Goal: Task Accomplishment & Management: Manage account settings

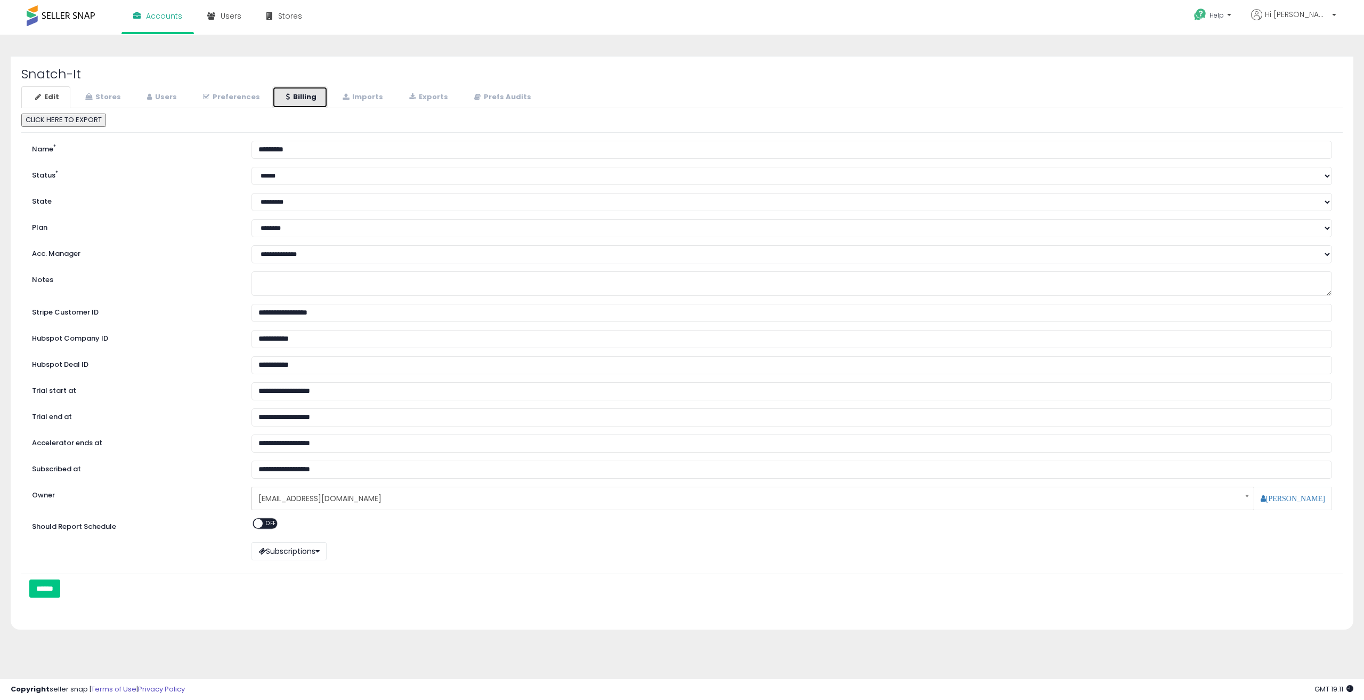
click at [289, 102] on link "Billing" at bounding box center [299, 97] width 55 height 22
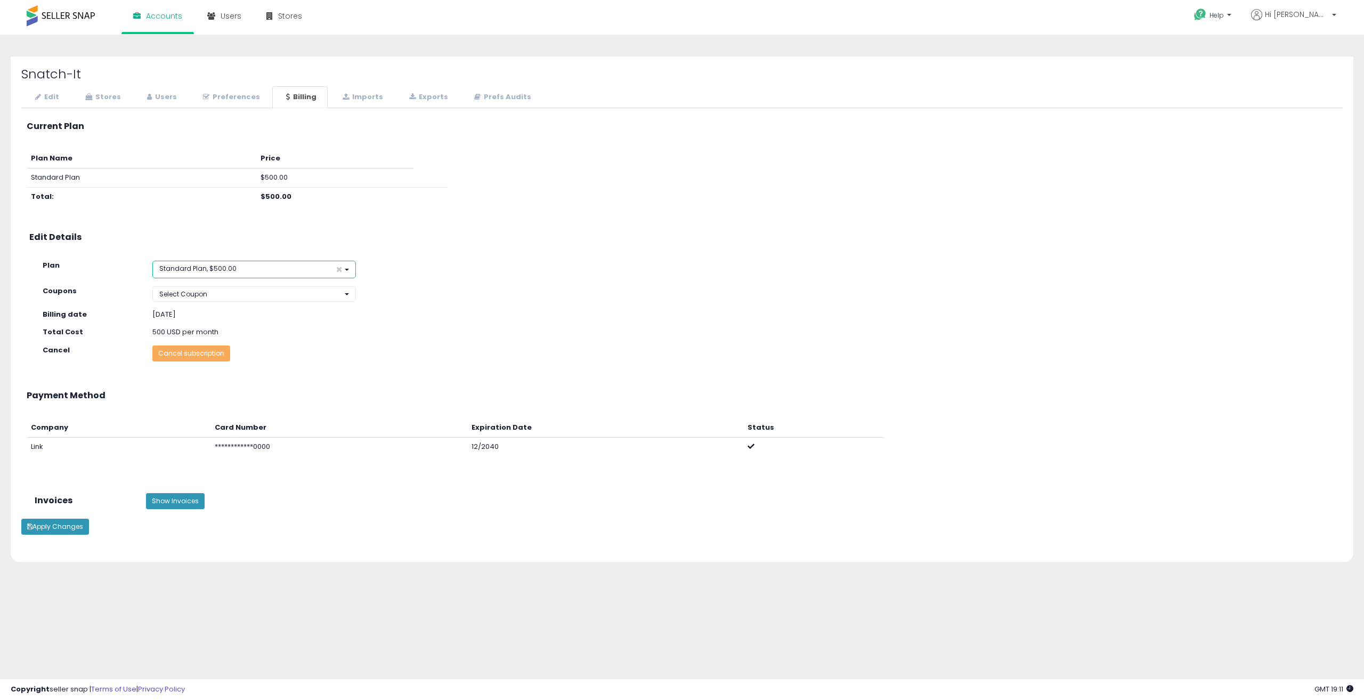
click at [279, 267] on button "Standard Plan, $500.00 ×" at bounding box center [254, 270] width 204 height 18
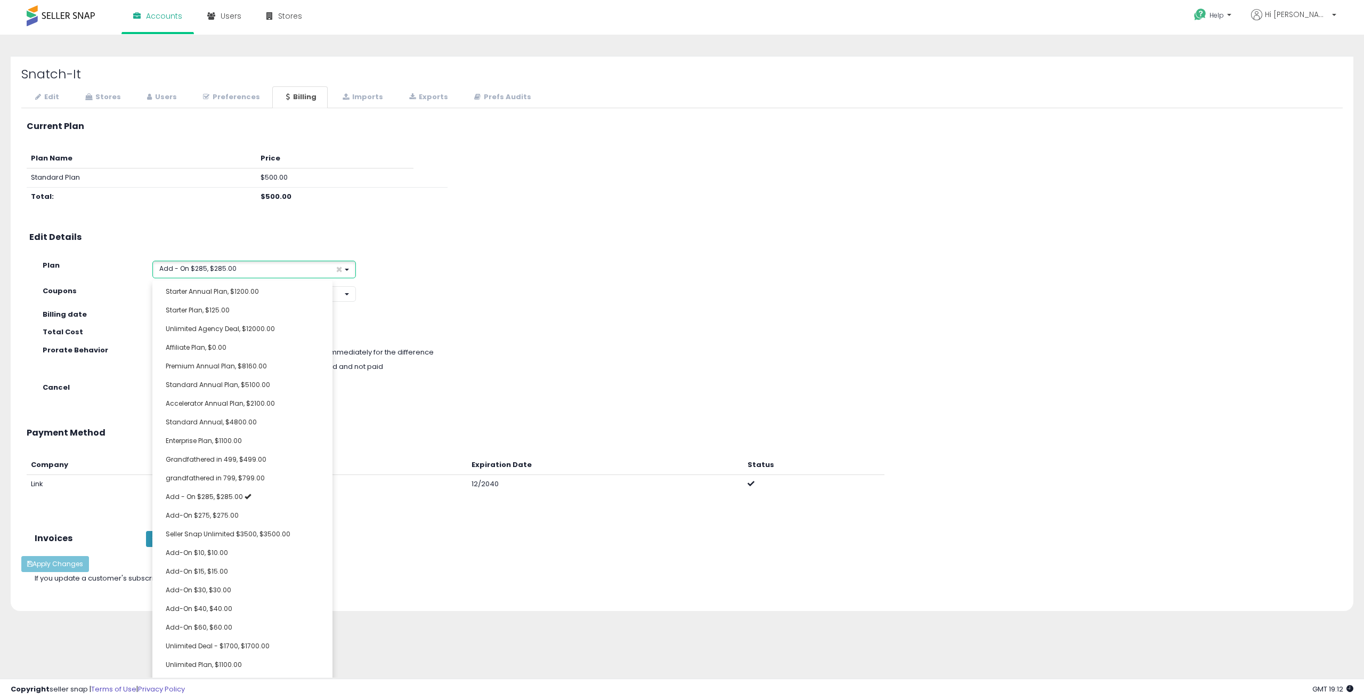
click at [258, 261] on button "Add - On $285, $285.00 ×" at bounding box center [254, 270] width 204 height 18
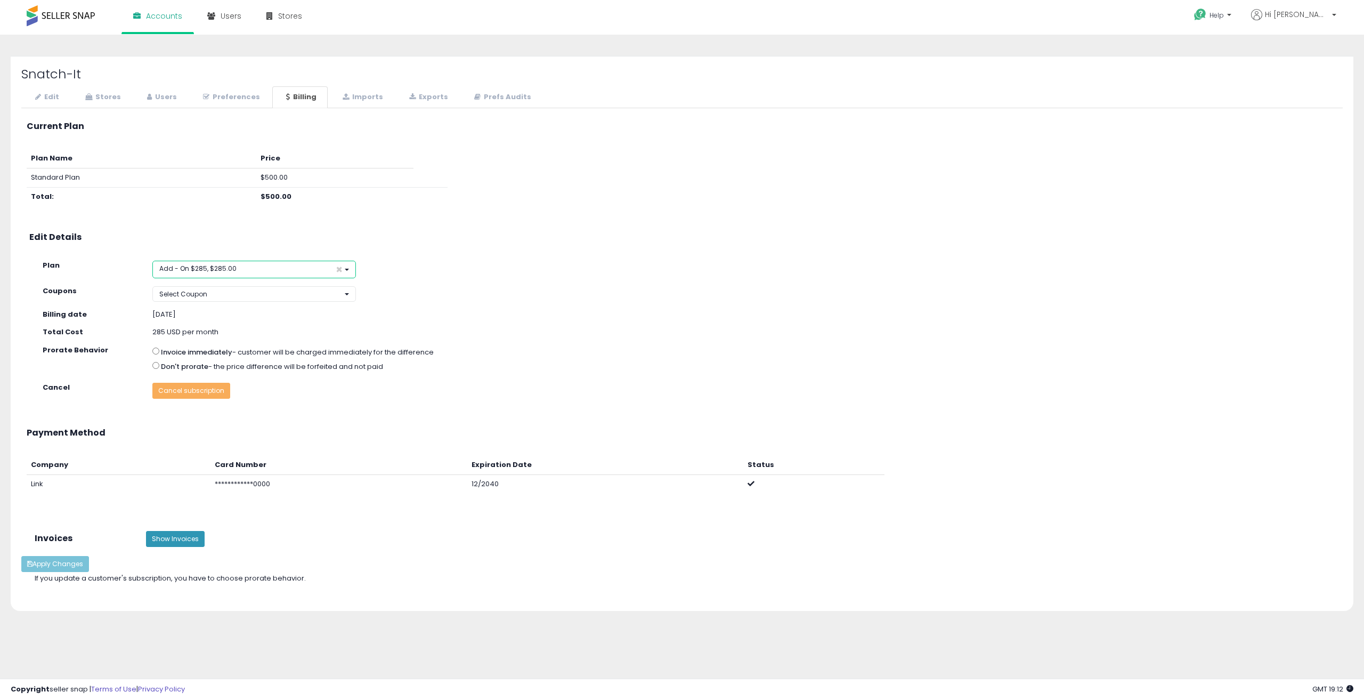
click at [253, 269] on button "Add - On $285, $285.00 ×" at bounding box center [254, 270] width 204 height 18
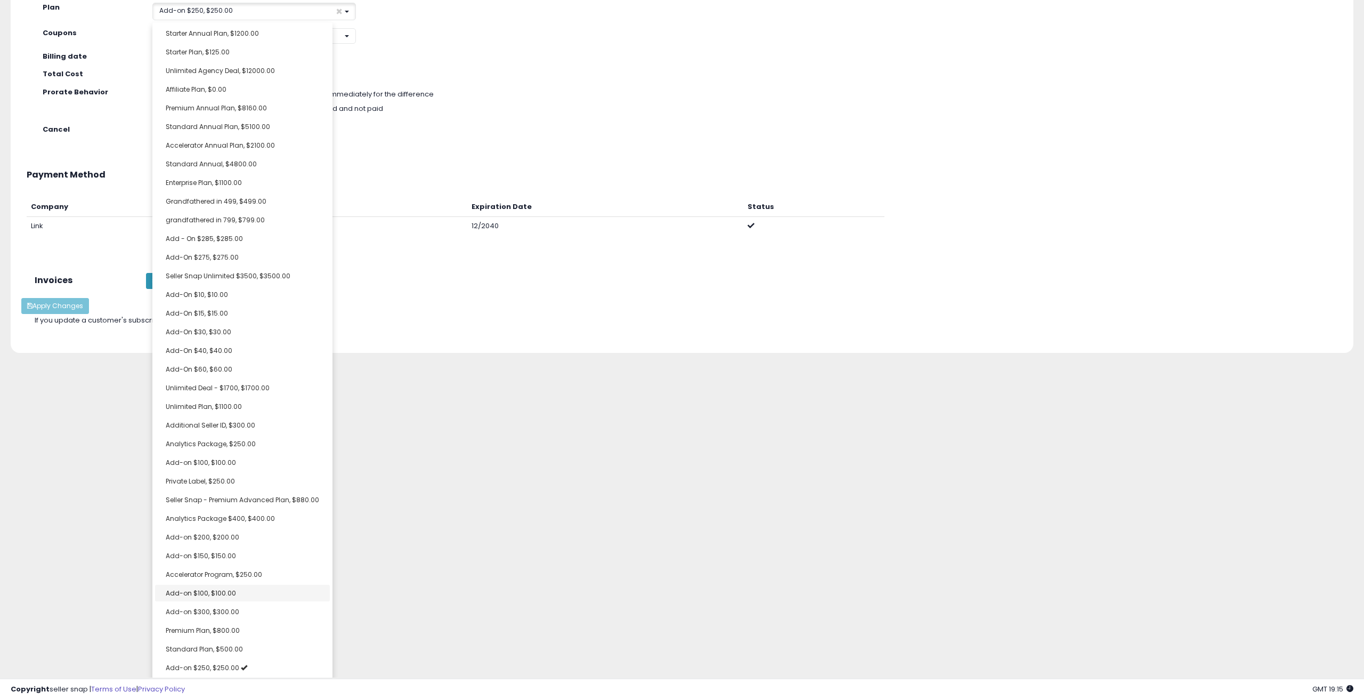
scroll to position [259, 0]
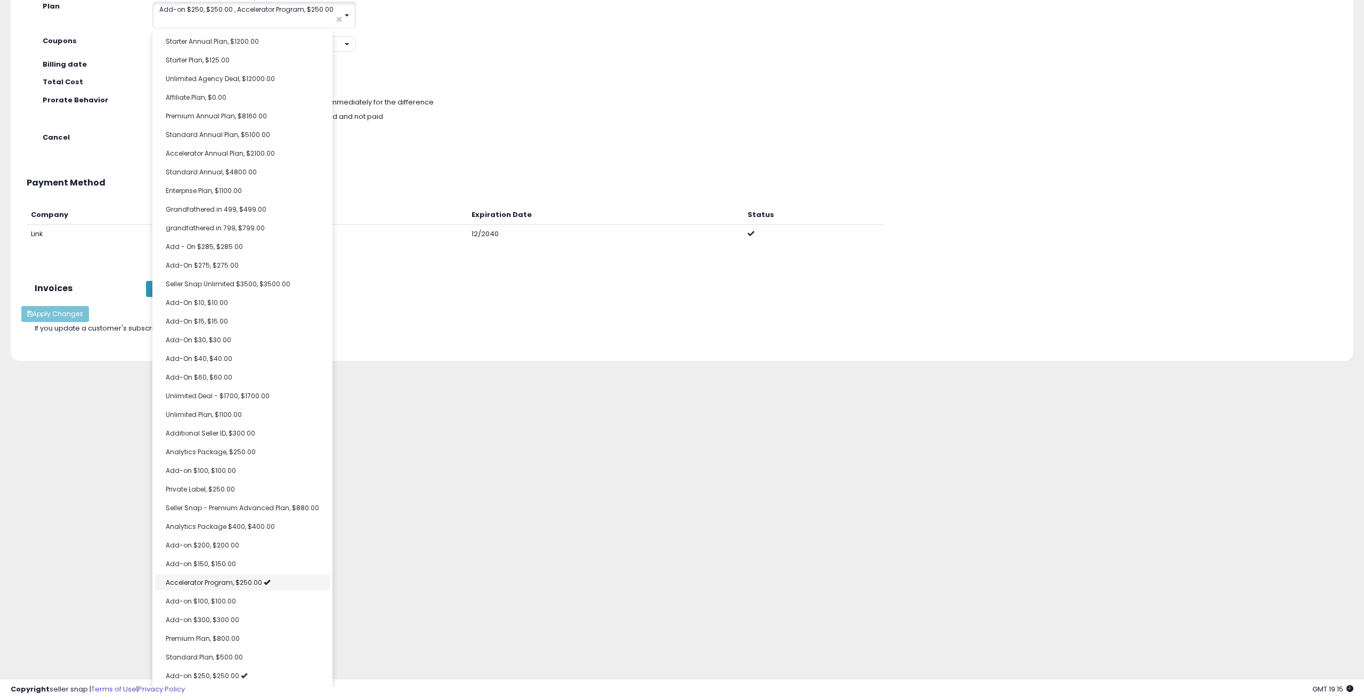
click at [248, 578] on span "Accelerator Program, $250.00" at bounding box center [214, 582] width 96 height 9
select select "**********"
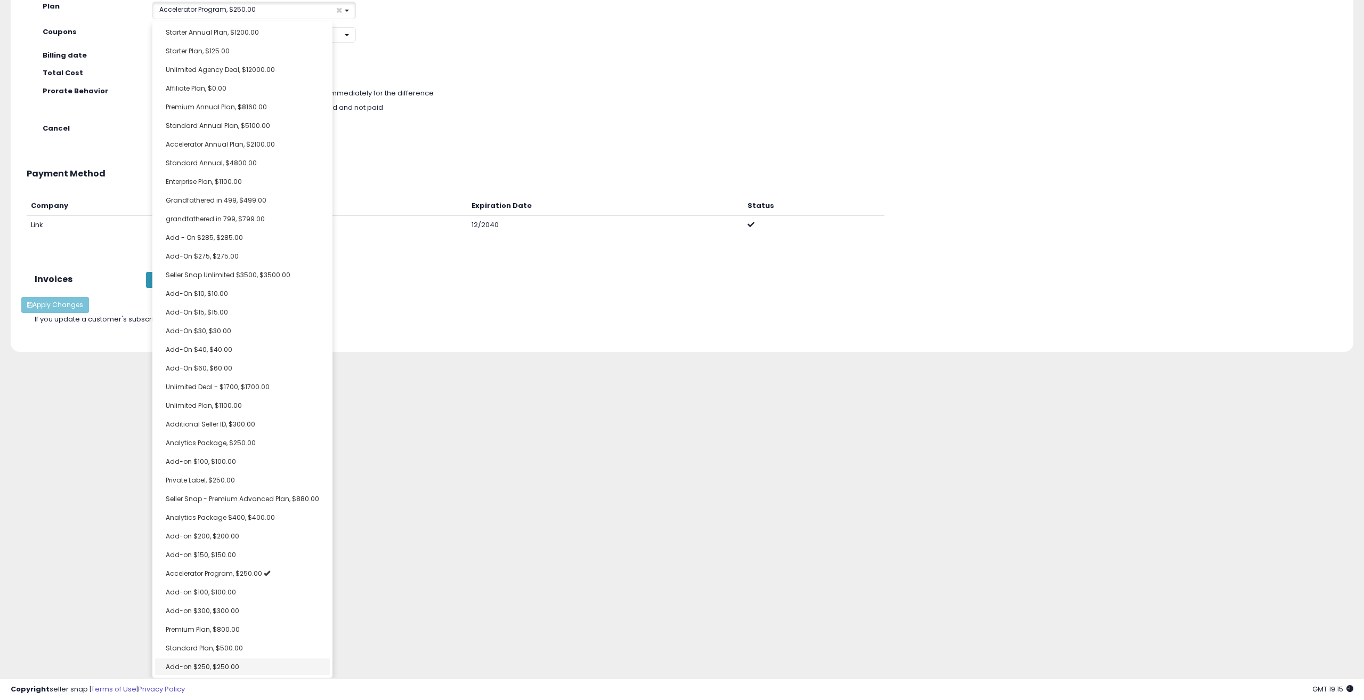
click at [240, 664] on link "Add-on $250, $250.00" at bounding box center [242, 666] width 175 height 17
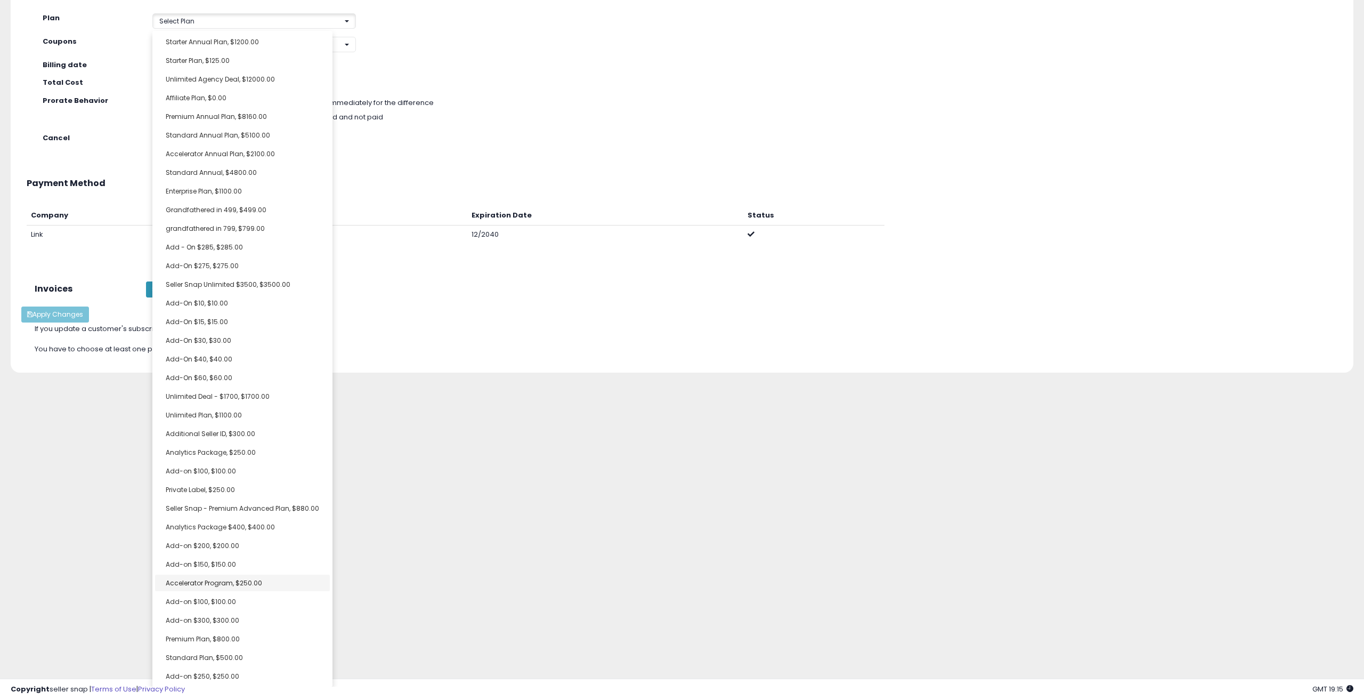
click at [265, 572] on ul "Starter Annual Plan, $1200.00 Starter Plan, $125.00 Unlimited Agency Deal, $120…" at bounding box center [242, 359] width 180 height 656
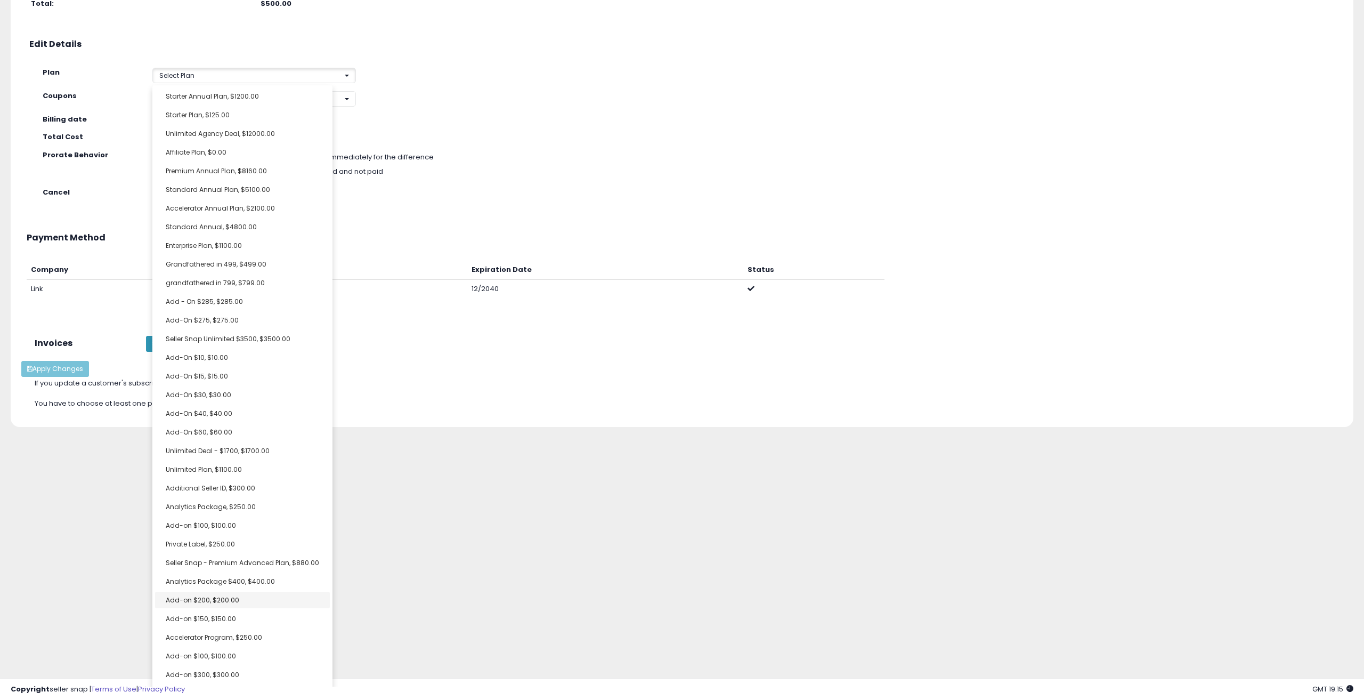
scroll to position [247, 0]
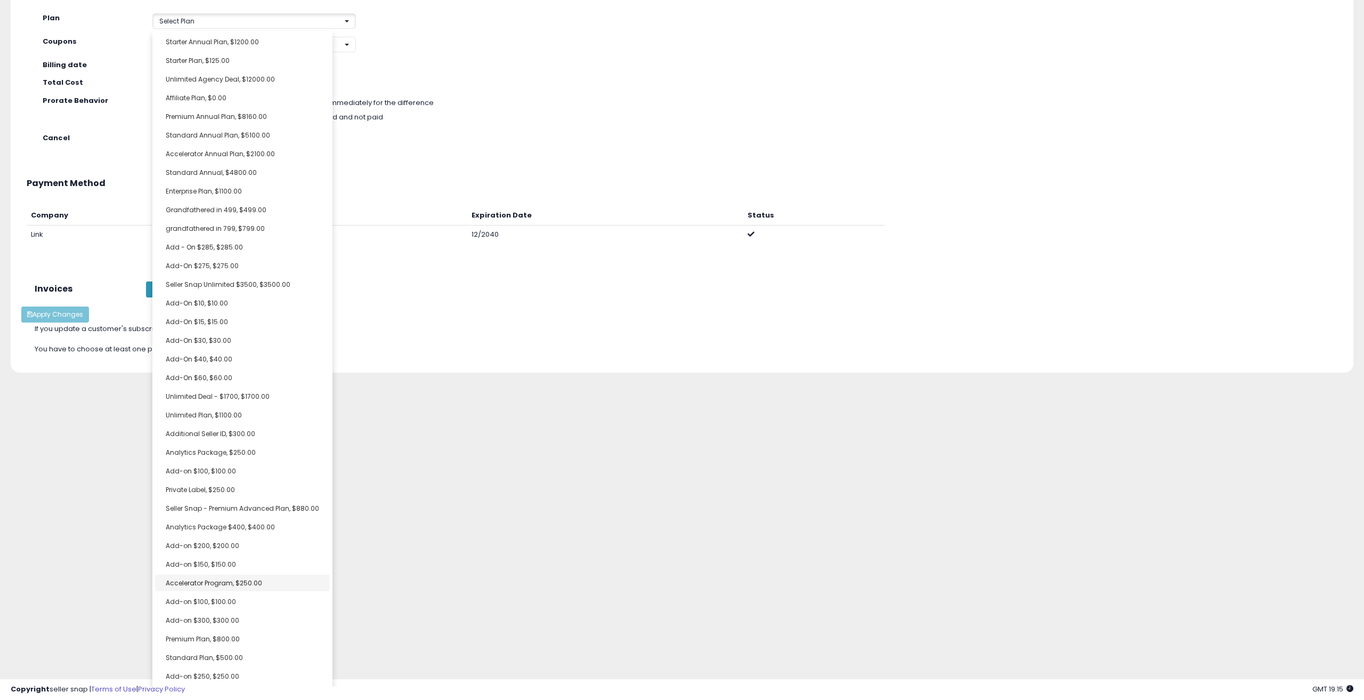
select select "**********"
click at [271, 583] on link "Accelerator Program, $250.00" at bounding box center [242, 582] width 175 height 17
click at [423, 561] on div "Unable to login Retrieving listings data.. has not yet accepted the Terms of Us…" at bounding box center [682, 338] width 1364 height 677
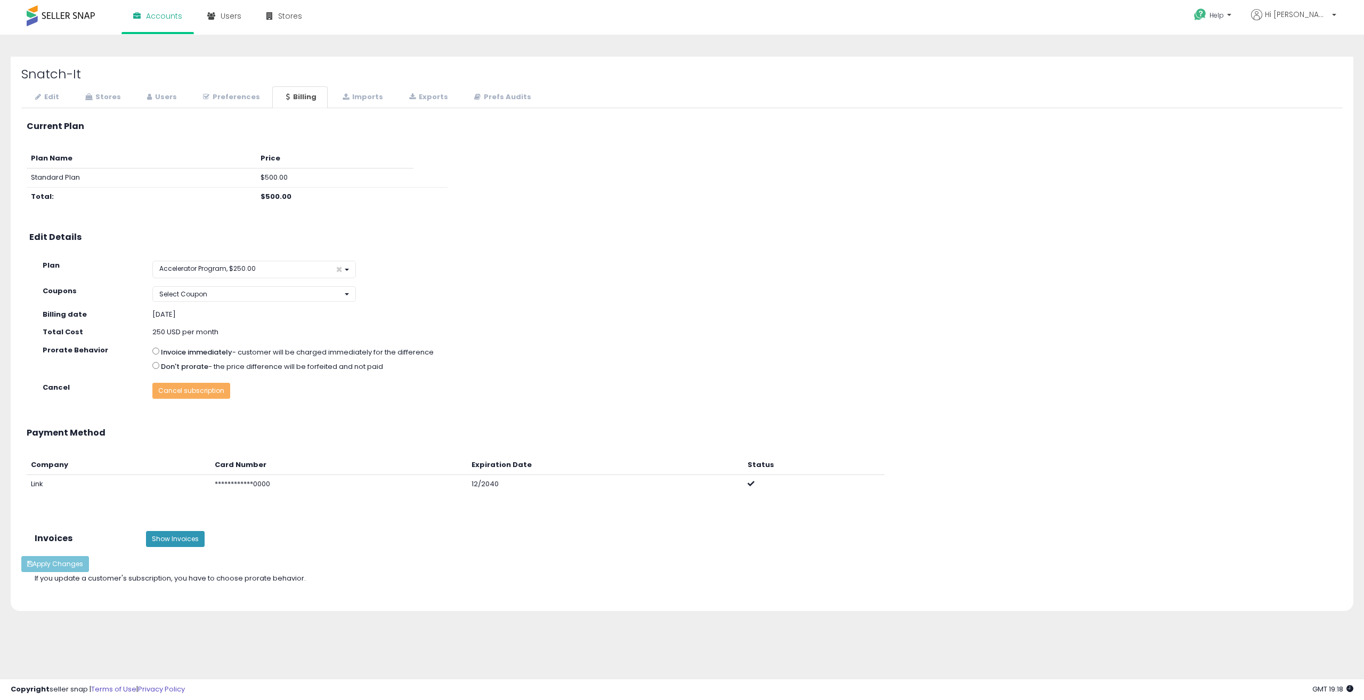
click at [476, 669] on div "**********" at bounding box center [682, 356] width 1364 height 643
click at [159, 231] on div "Edit Details" at bounding box center [681, 239] width 1321 height 18
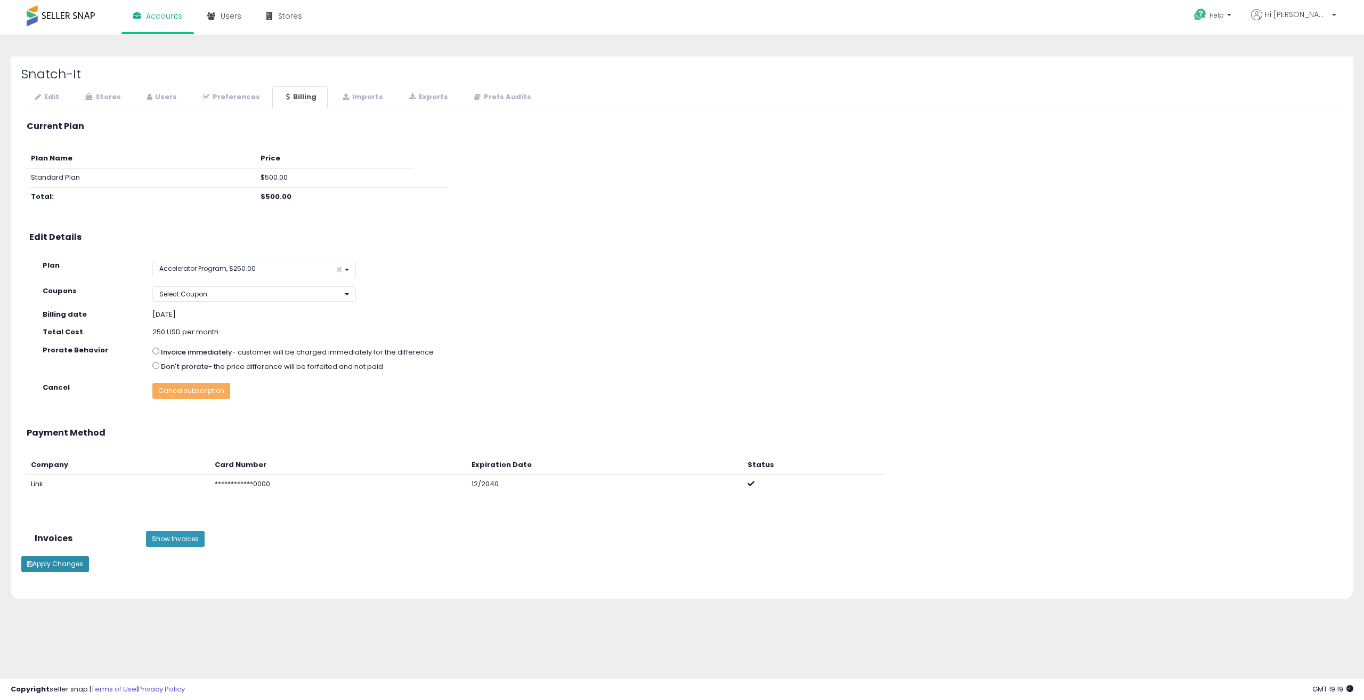
click at [77, 563] on button "Apply Changes" at bounding box center [55, 564] width 68 height 16
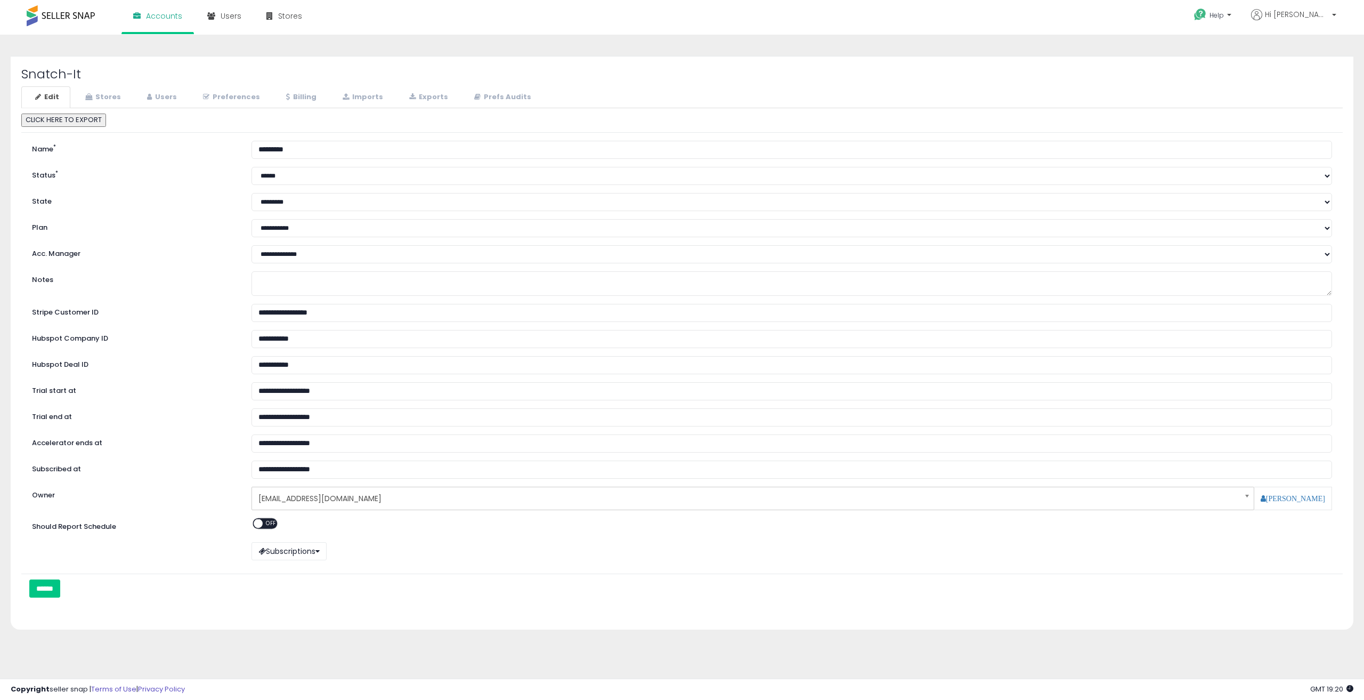
click at [142, 359] on label "Hubspot Deal ID" at bounding box center [134, 363] width 220 height 14
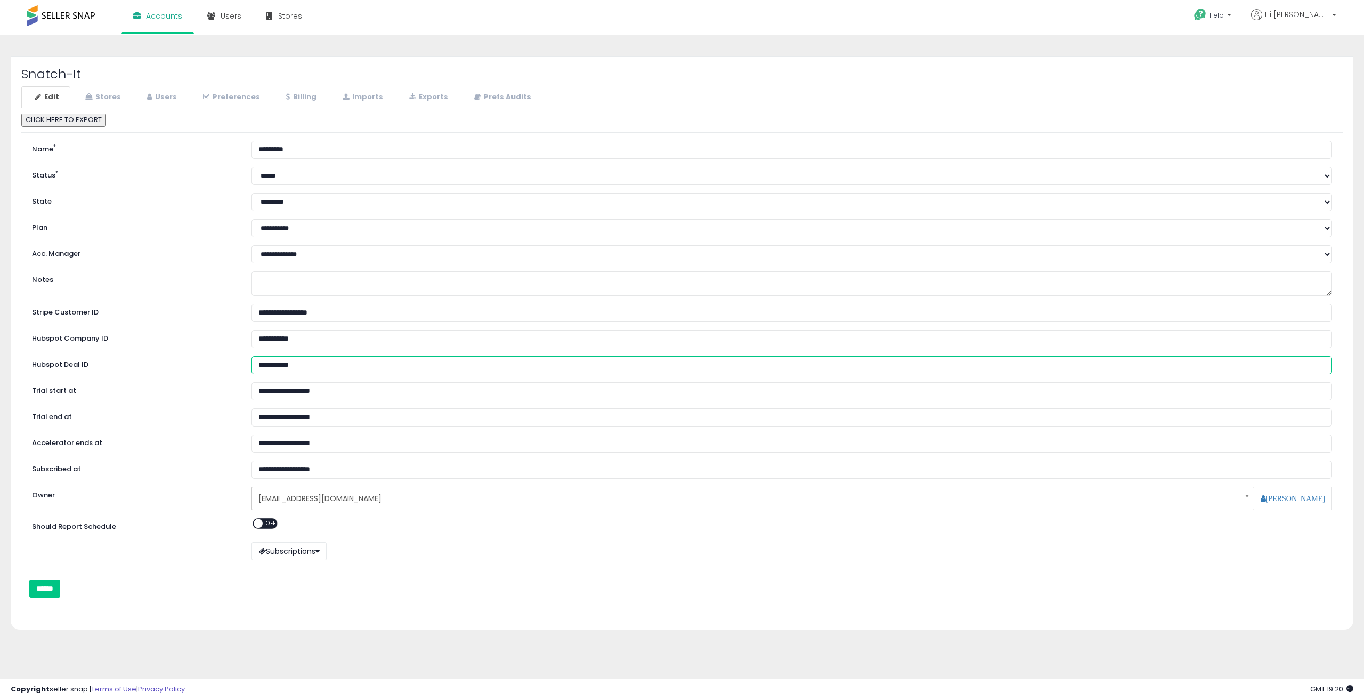
click at [252, 359] on input "**********" at bounding box center [792, 365] width 1081 height 18
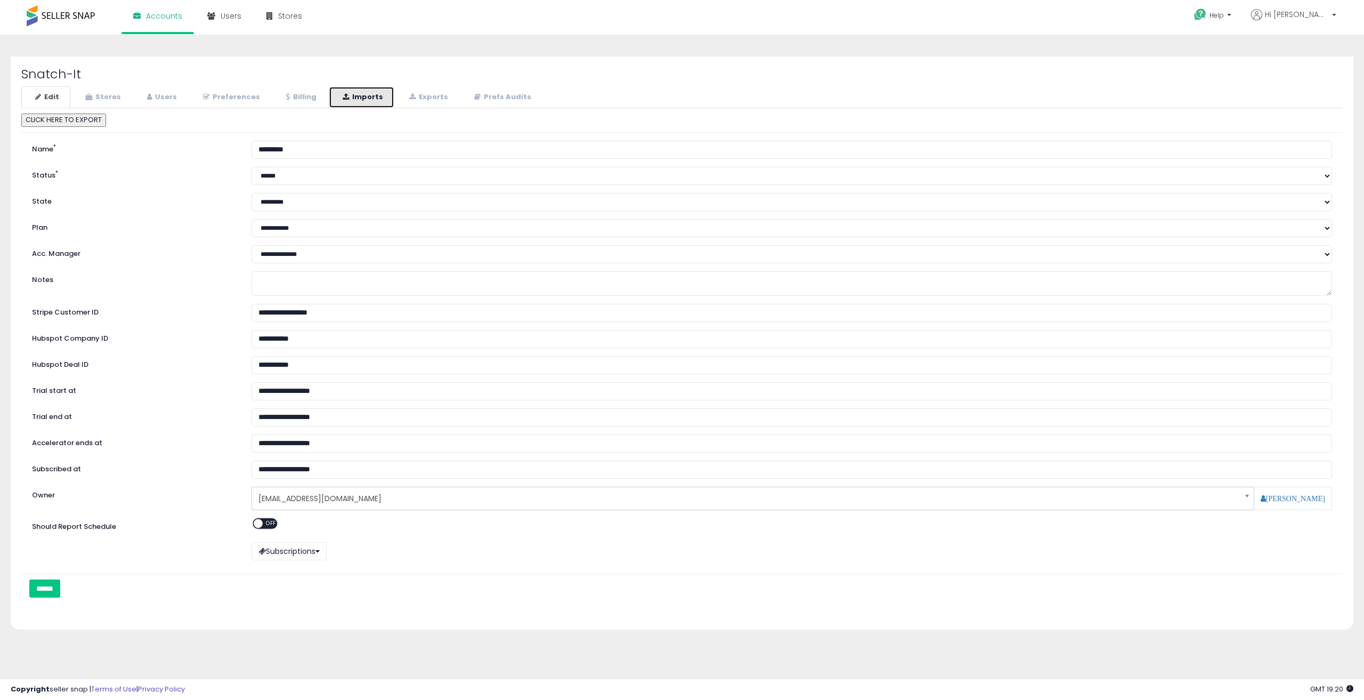
click at [362, 96] on link "Imports" at bounding box center [362, 97] width 66 height 22
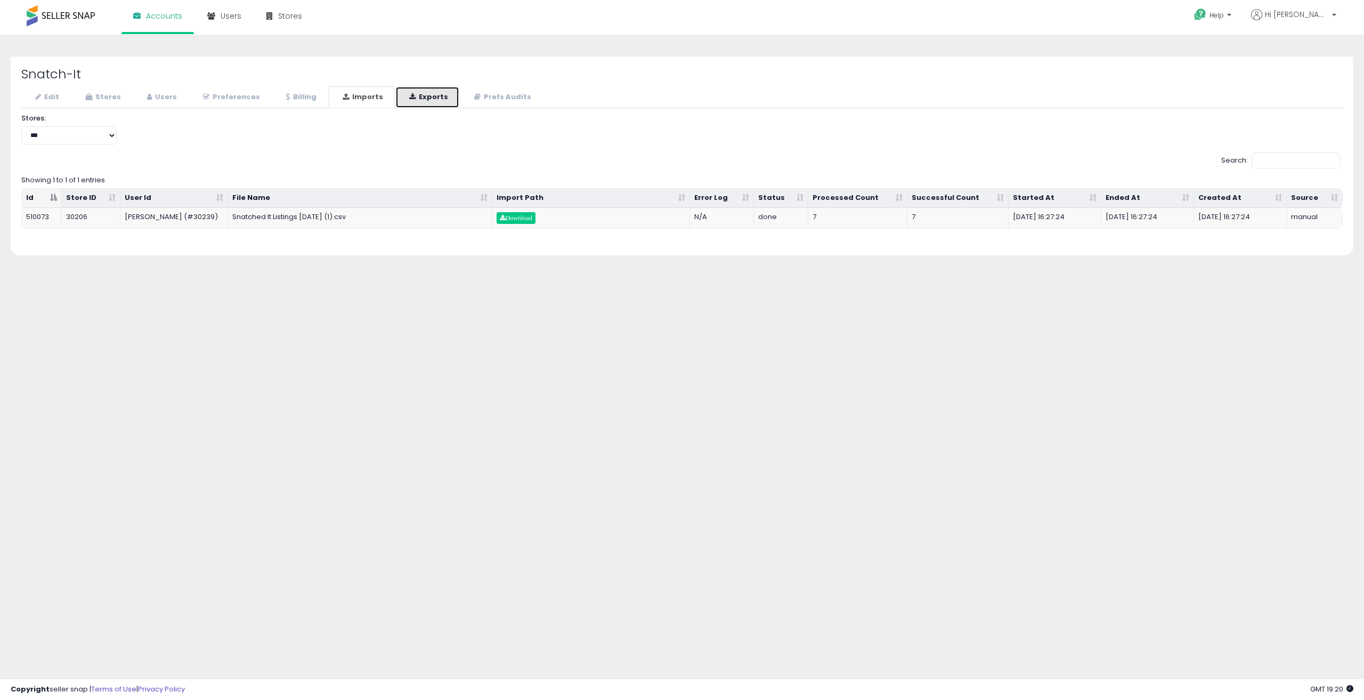
click at [441, 94] on link "Exports" at bounding box center [427, 97] width 64 height 22
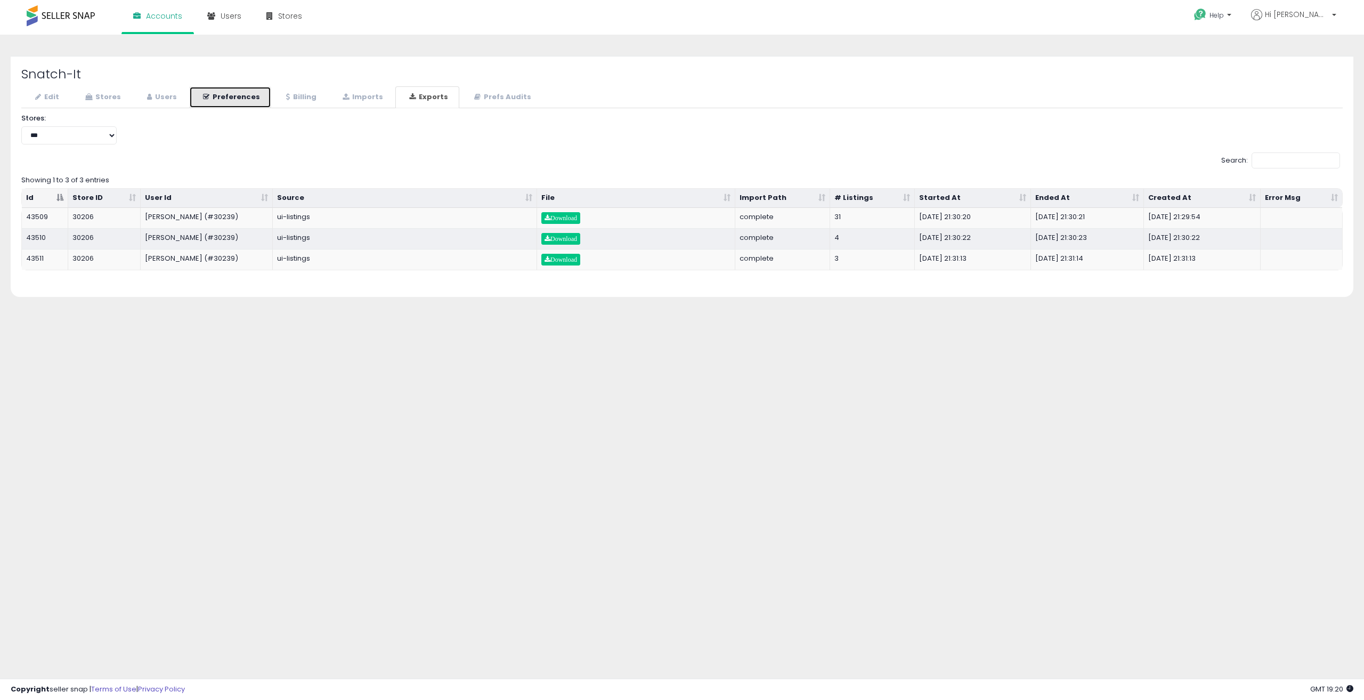
click at [258, 100] on link "Preferences" at bounding box center [230, 97] width 82 height 22
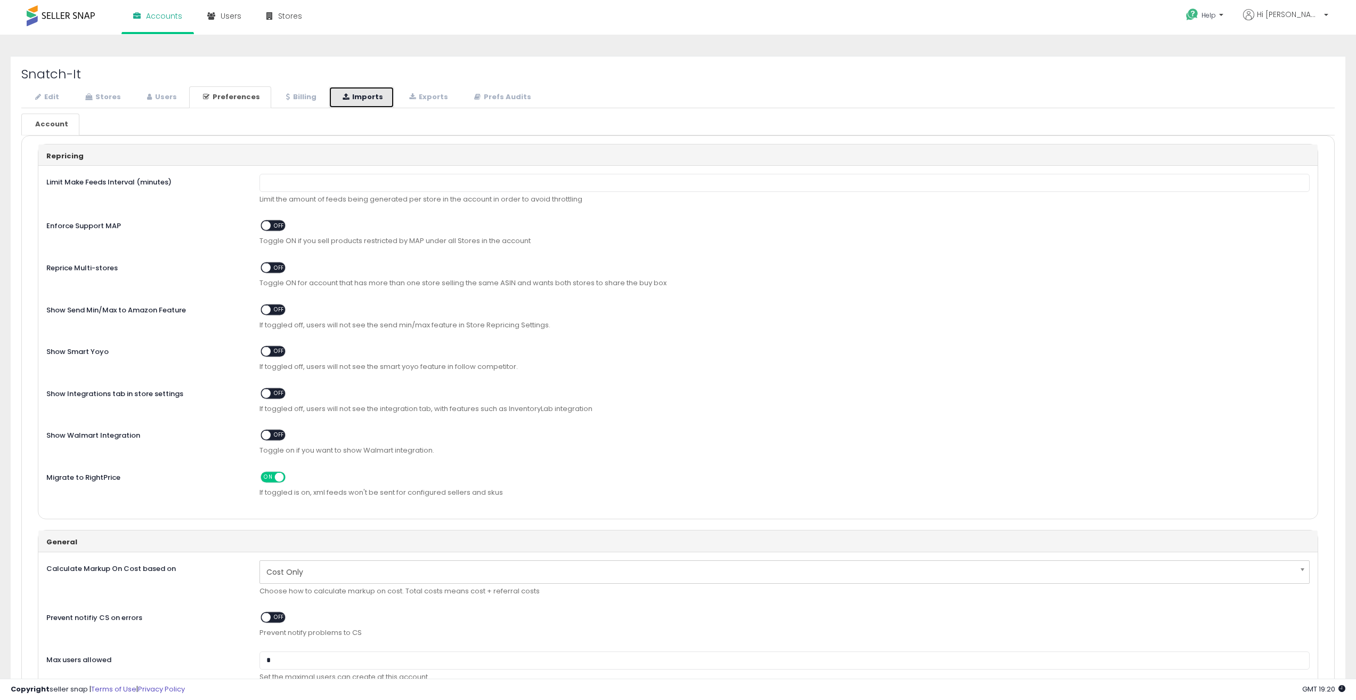
click at [329, 95] on link "Imports" at bounding box center [362, 97] width 66 height 22
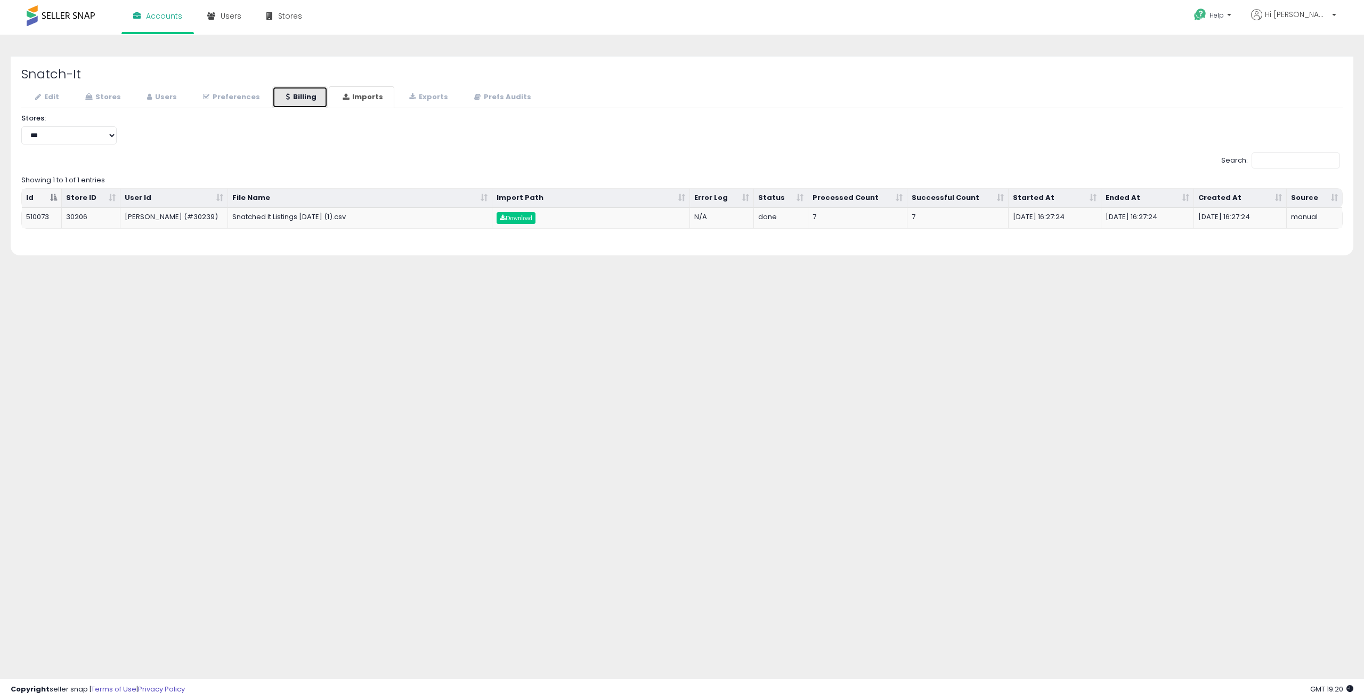
click at [289, 91] on link "Billing" at bounding box center [299, 97] width 55 height 22
